Goal: Task Accomplishment & Management: Manage account settings

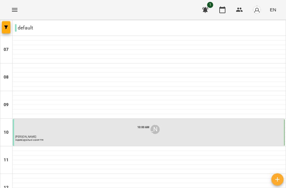
scroll to position [162, 0]
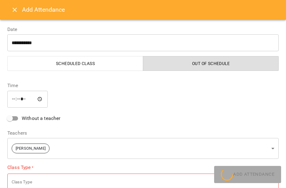
type input "**********"
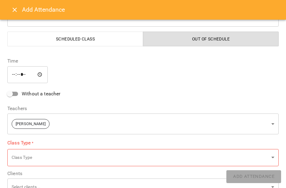
scroll to position [37, 0]
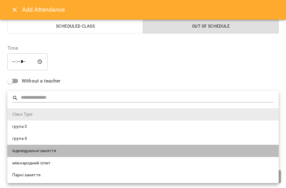
click at [85, 148] on span "індивідуальні заняття" at bounding box center [143, 151] width 262 height 6
type input "**********"
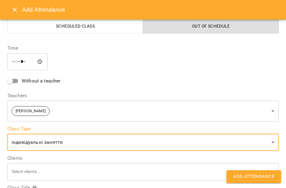
click at [242, 174] on span "Add Attendance" at bounding box center [253, 176] width 41 height 8
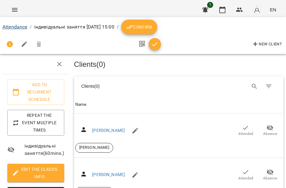
click at [20, 25] on link "Attendance" at bounding box center [14, 27] width 25 height 6
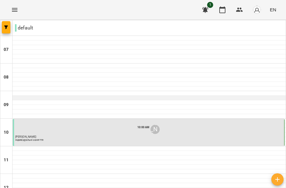
scroll to position [154, 0]
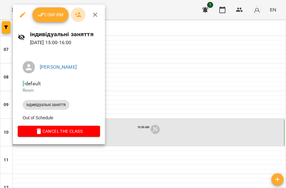
click at [76, 13] on icon "button" at bounding box center [78, 14] width 7 height 5
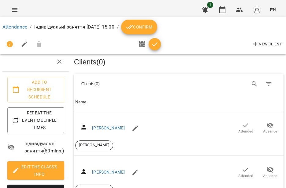
scroll to position [255, 0]
click at [152, 26] on span "Confirm" at bounding box center [139, 26] width 26 height 7
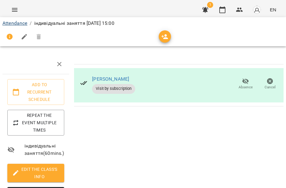
click at [17, 21] on link "Attendance" at bounding box center [14, 23] width 25 height 6
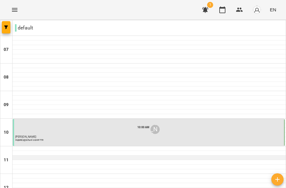
scroll to position [140, 0]
